Goal: Navigation & Orientation: Find specific page/section

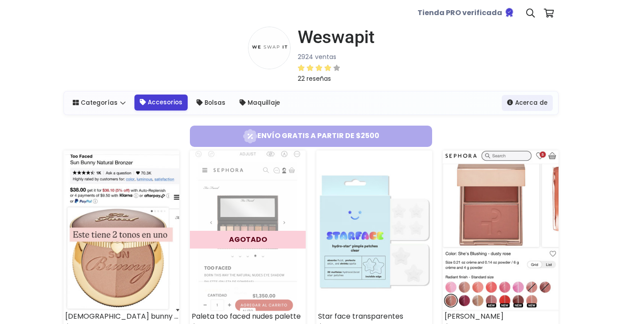
click at [157, 106] on link "Accesorios" at bounding box center [160, 102] width 53 height 16
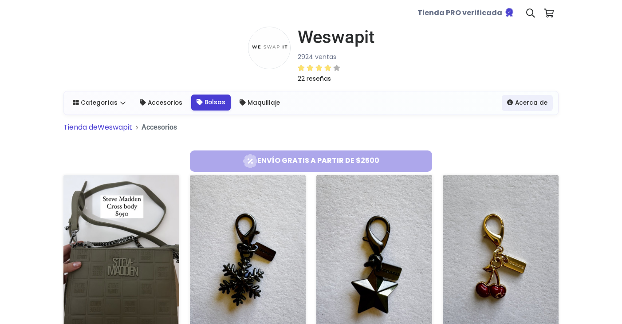
click at [214, 107] on link "Bolsas" at bounding box center [210, 102] width 39 height 16
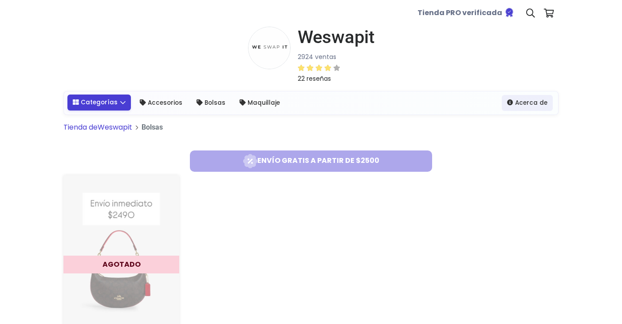
click at [114, 107] on link "Categorías" at bounding box center [98, 102] width 63 height 16
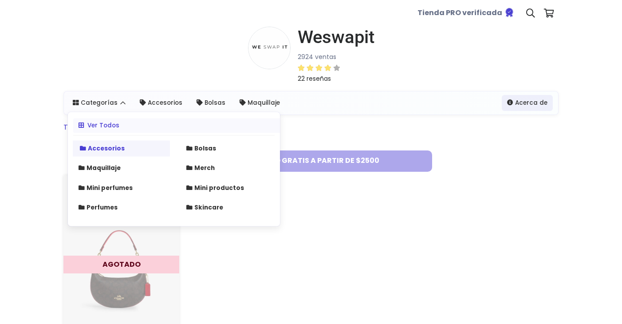
click at [110, 145] on strong "Accesorios" at bounding box center [106, 148] width 37 height 8
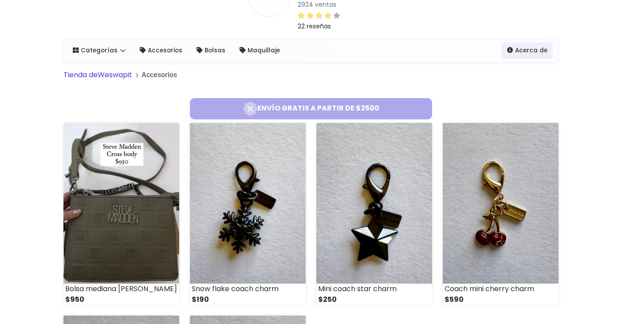
scroll to position [4, 0]
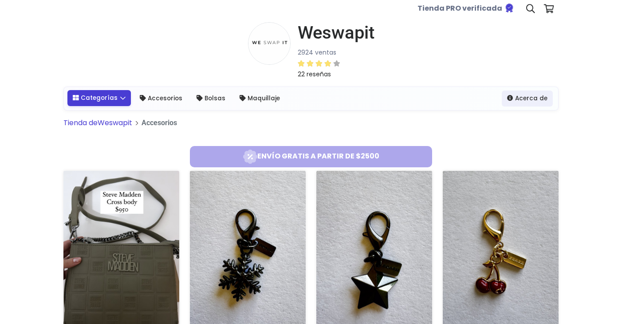
click at [115, 94] on link "Categorías" at bounding box center [98, 98] width 63 height 16
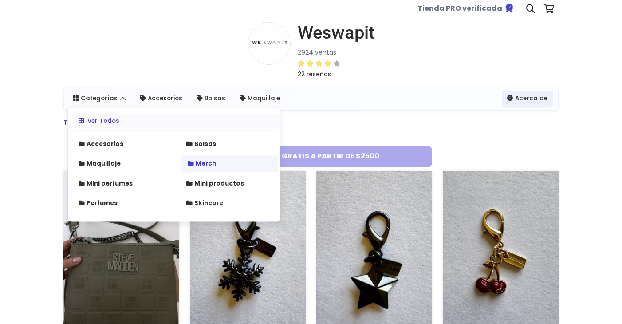
click at [217, 169] on link "Merch" at bounding box center [229, 164] width 97 height 16
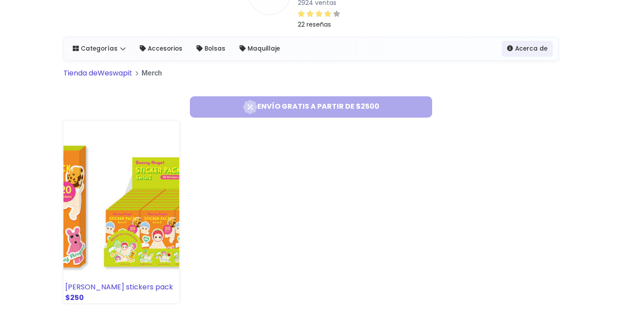
scroll to position [55, 0]
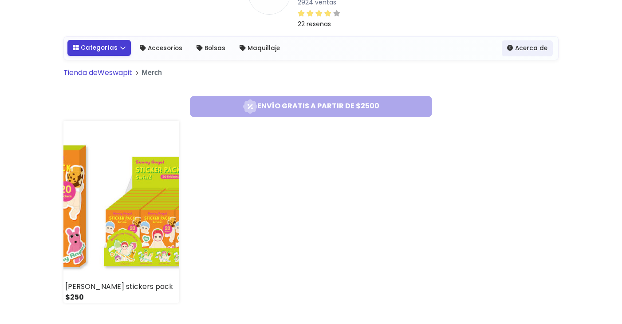
click at [109, 49] on link "Categorías" at bounding box center [98, 48] width 63 height 16
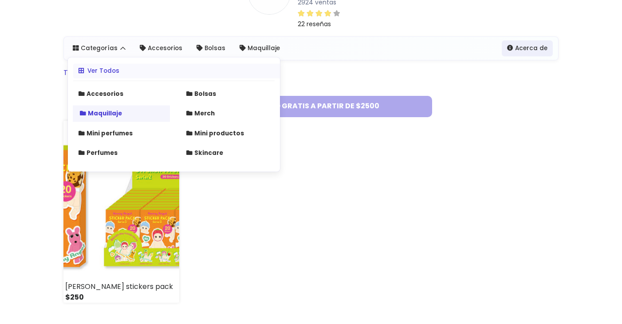
click at [118, 115] on strong "Maquillaje" at bounding box center [105, 113] width 34 height 8
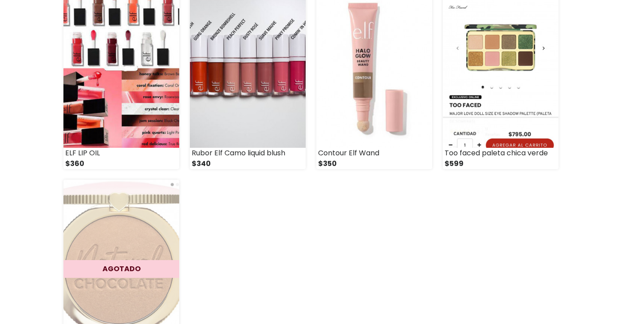
scroll to position [1368, 0]
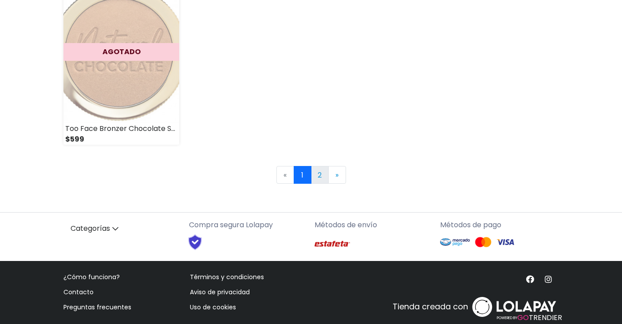
click at [322, 178] on link "2" at bounding box center [320, 175] width 18 height 18
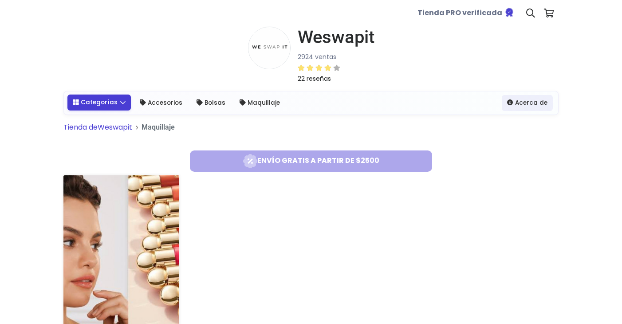
drag, startPoint x: 104, startPoint y: 113, endPoint x: 104, endPoint y: 105, distance: 7.5
click at [104, 112] on div "Categorías Ver Todos Accesorios Bolsas Maquillaje Merch Mini perfumes" at bounding box center [311, 102] width 494 height 23
click at [104, 100] on link "Categorías" at bounding box center [98, 102] width 63 height 16
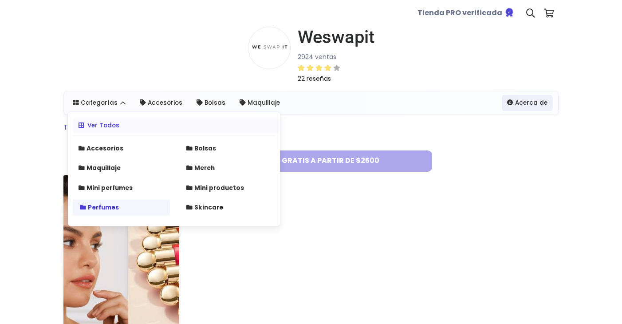
click at [119, 209] on link "Perfumes" at bounding box center [121, 207] width 97 height 16
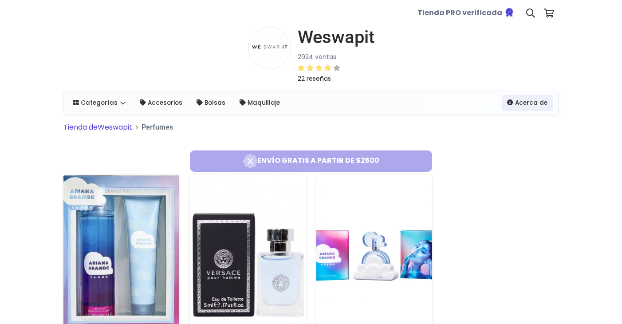
scroll to position [86, 0]
